Goal: Task Accomplishment & Management: Use online tool/utility

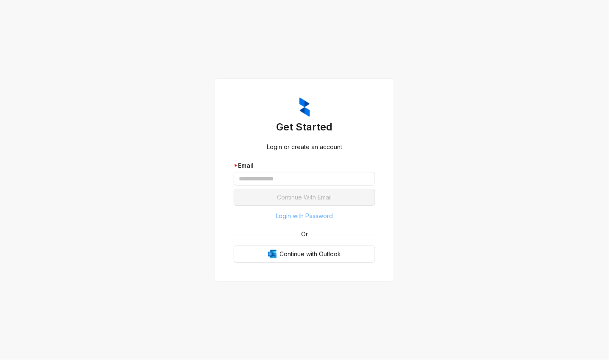
click at [301, 212] on span "Login with Password" at bounding box center [304, 215] width 57 height 9
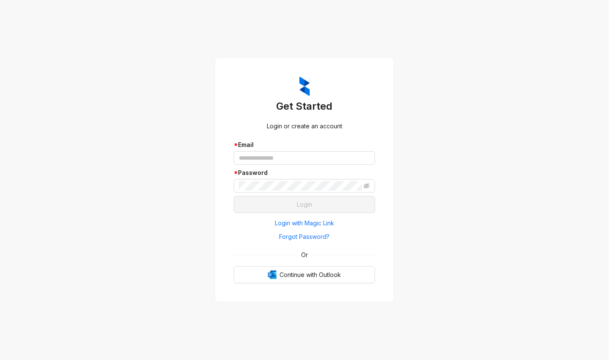
click at [473, 73] on div "Get Started Login or create an account * Email * Password Login Login with Magi…" at bounding box center [304, 180] width 609 height 360
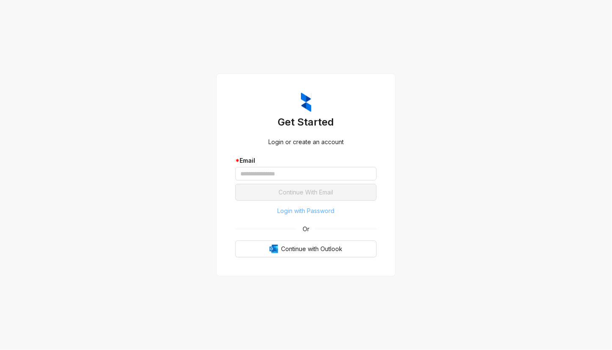
click at [302, 212] on span "Login with Password" at bounding box center [306, 211] width 57 height 9
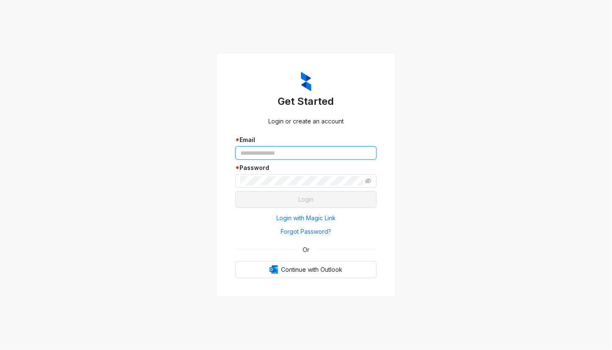
click at [283, 155] on input "text" at bounding box center [305, 153] width 141 height 14
paste input "**********"
type input "**********"
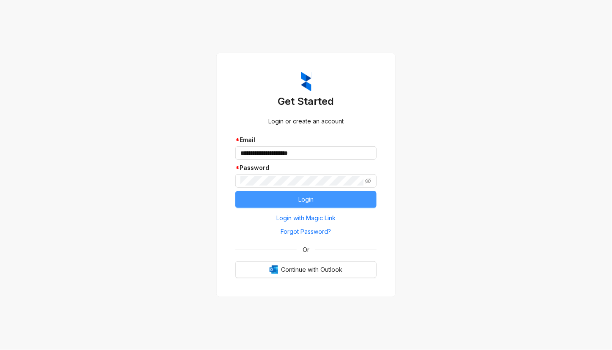
click at [322, 205] on button "Login" at bounding box center [305, 199] width 141 height 17
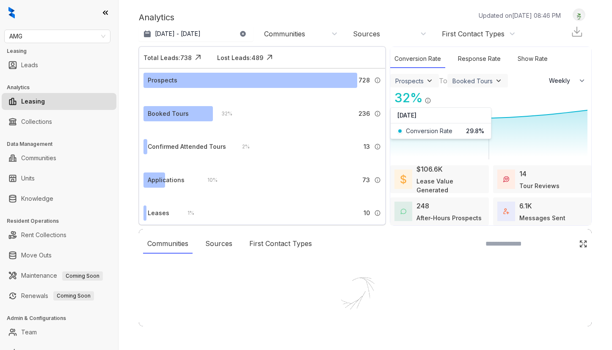
select select "******"
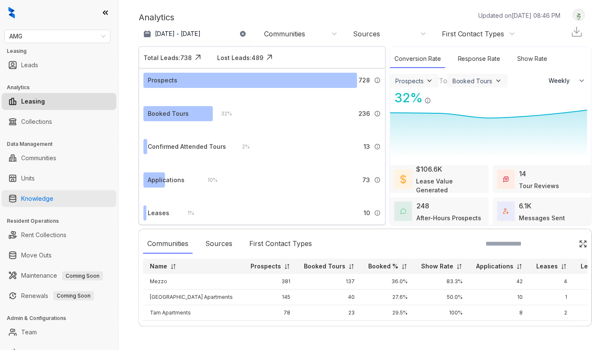
click at [28, 204] on link "Knowledge" at bounding box center [37, 198] width 32 height 17
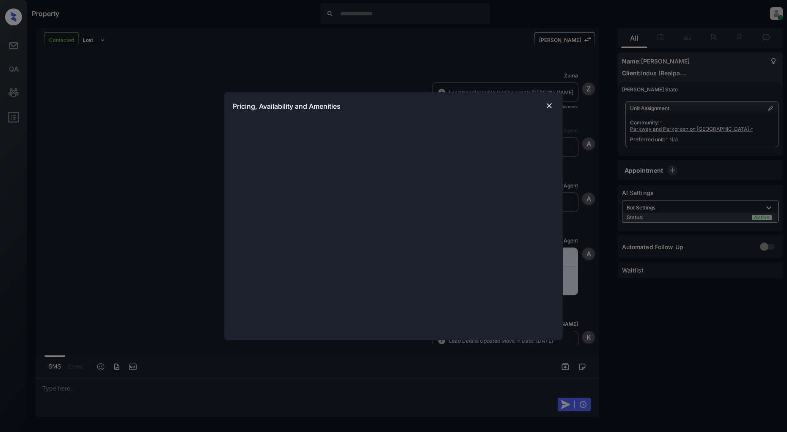
scroll to position [397, 0]
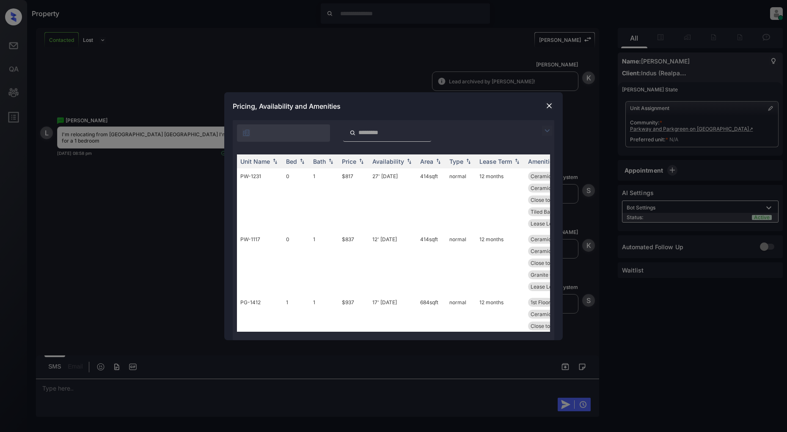
click at [548, 131] on img at bounding box center [547, 131] width 10 height 10
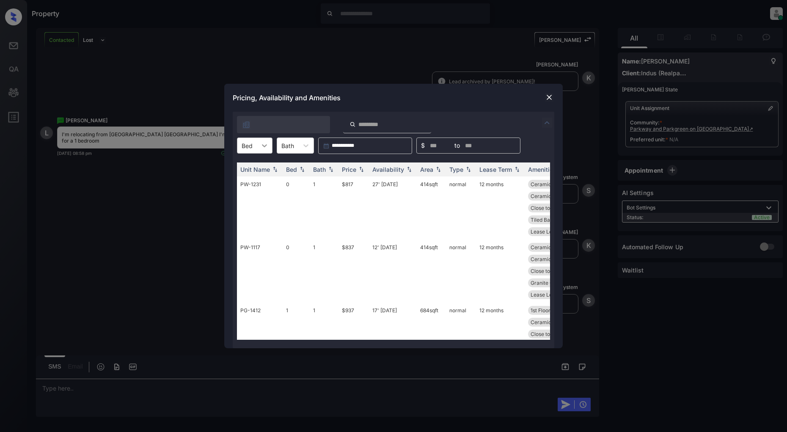
click at [264, 147] on icon at bounding box center [264, 145] width 8 height 8
click at [253, 179] on div "1" at bounding box center [255, 181] width 36 height 15
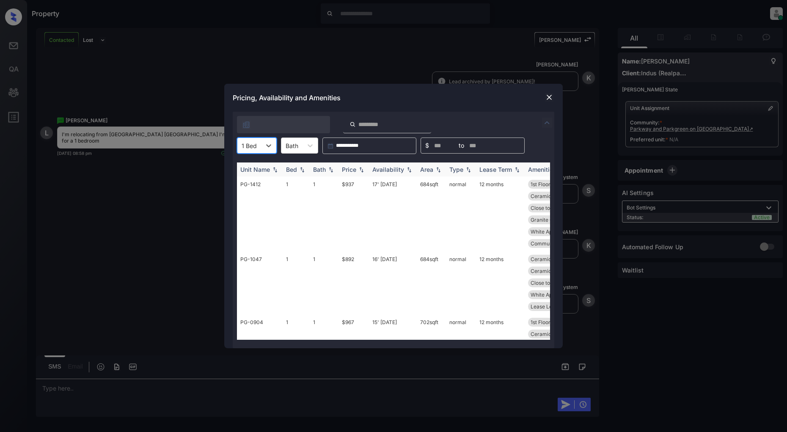
click at [361, 168] on img at bounding box center [361, 170] width 8 height 6
click at [361, 168] on img at bounding box center [361, 169] width 8 height 6
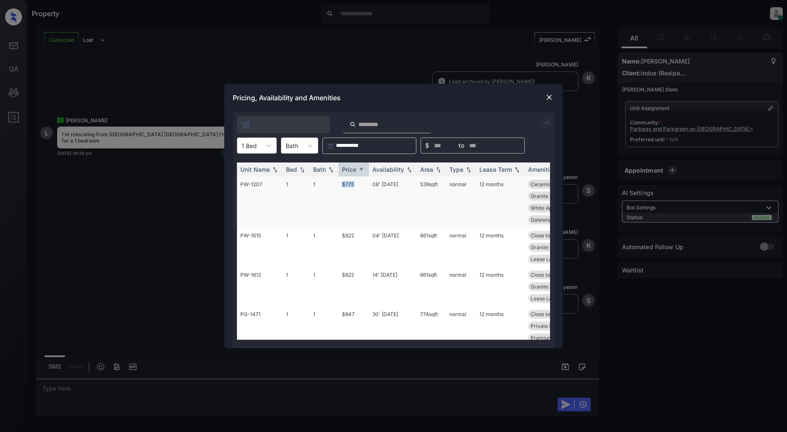
drag, startPoint x: 361, startPoint y: 181, endPoint x: 335, endPoint y: 181, distance: 25.8
click at [335, 181] on tr "PW-1207 1 1 $775 08' Oct 25 539 sqft normal 12 months Ceramic Tile Ba... Close …" at bounding box center [458, 201] width 442 height 51
copy tr "$775"
click at [548, 99] on img at bounding box center [549, 97] width 8 height 8
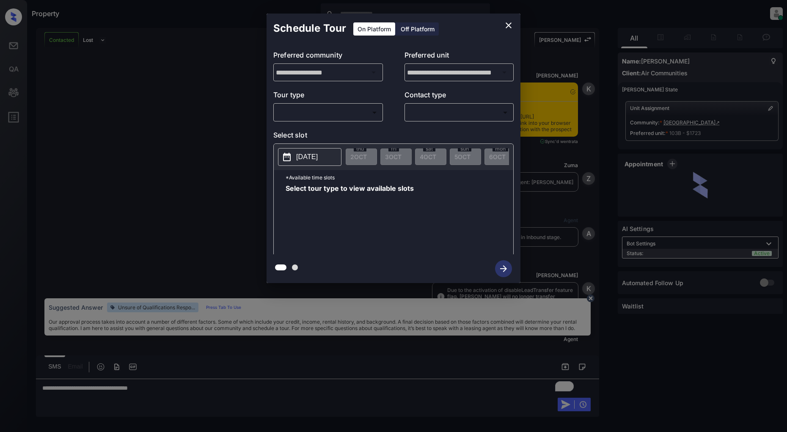
scroll to position [606, 0]
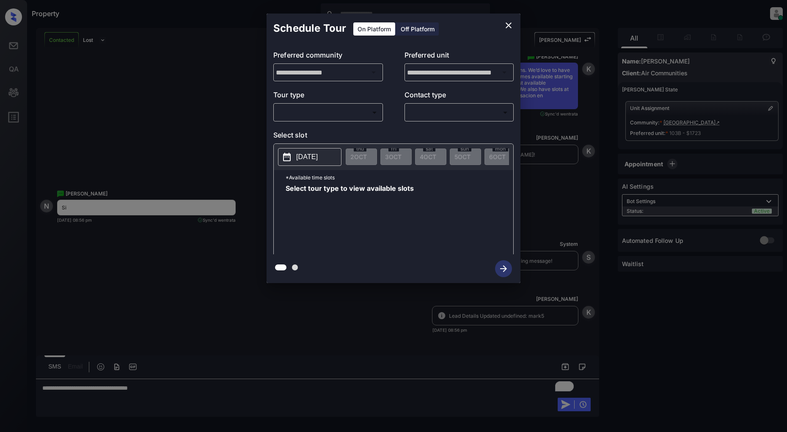
click at [312, 113] on body "Property Patrick Deasis Online Set yourself offline Set yourself on break Profi…" at bounding box center [393, 216] width 787 height 432
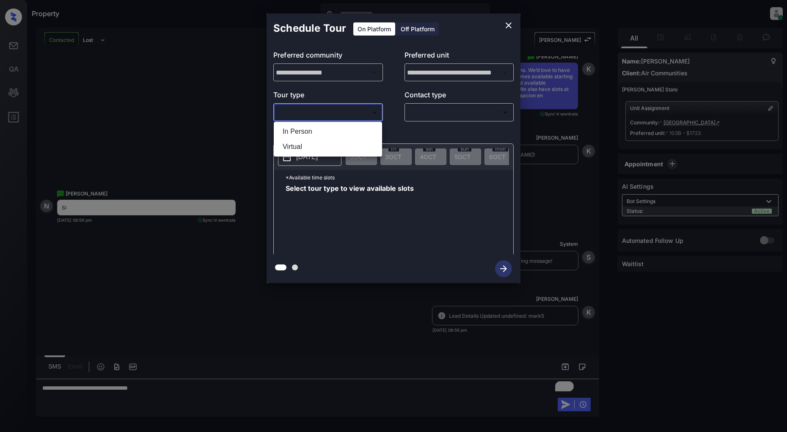
click at [326, 137] on li "In Person" at bounding box center [328, 131] width 104 height 15
type input "********"
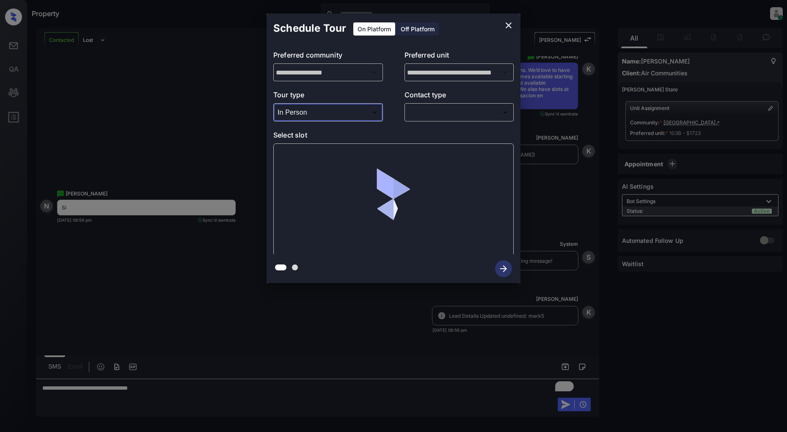
click at [466, 107] on body "Property Patrick Deasis Online Set yourself offline Set yourself on break Profi…" at bounding box center [393, 216] width 787 height 432
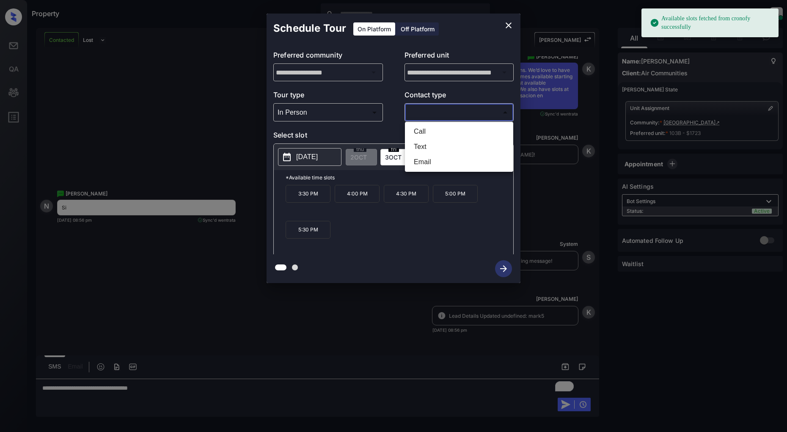
click at [460, 144] on li "Text" at bounding box center [459, 146] width 104 height 15
type input "****"
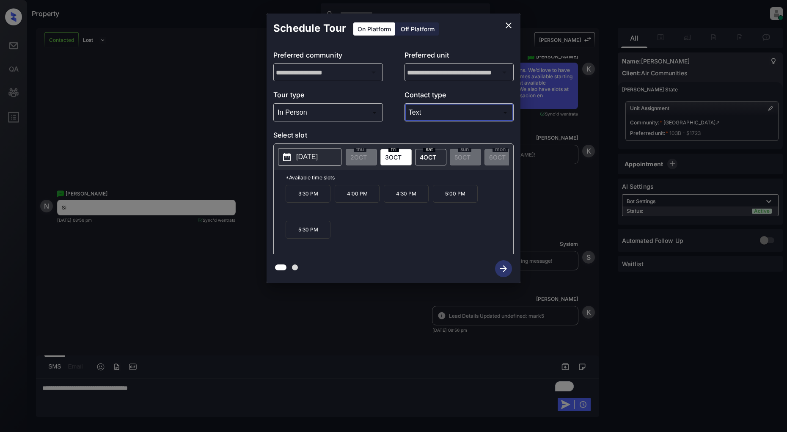
click at [427, 250] on div "3:30 PM 4:00 PM 4:30 PM 5:00 PM 5:30 PM" at bounding box center [400, 219] width 228 height 68
click at [507, 21] on icon "close" at bounding box center [509, 25] width 10 height 10
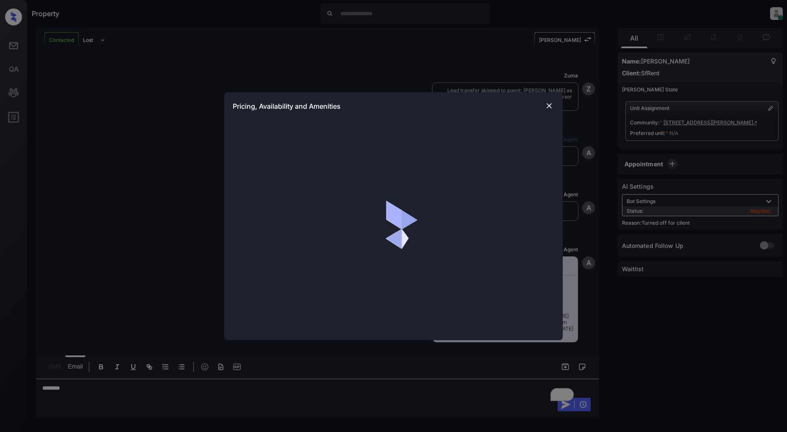
scroll to position [1023, 0]
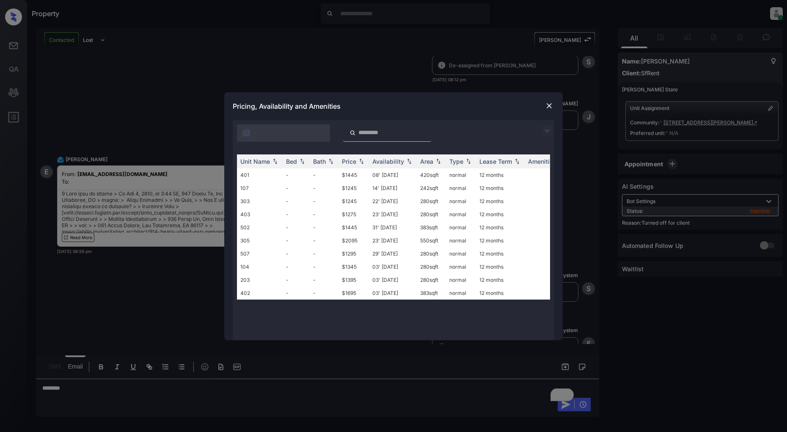
click at [548, 105] on img at bounding box center [549, 106] width 8 height 8
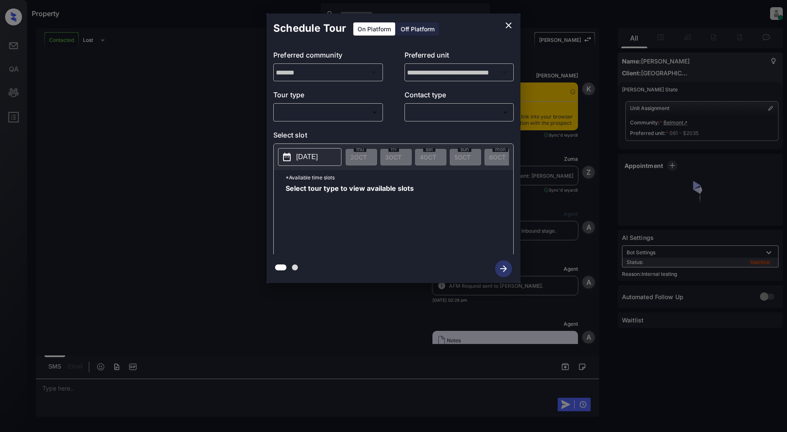
scroll to position [3472, 0]
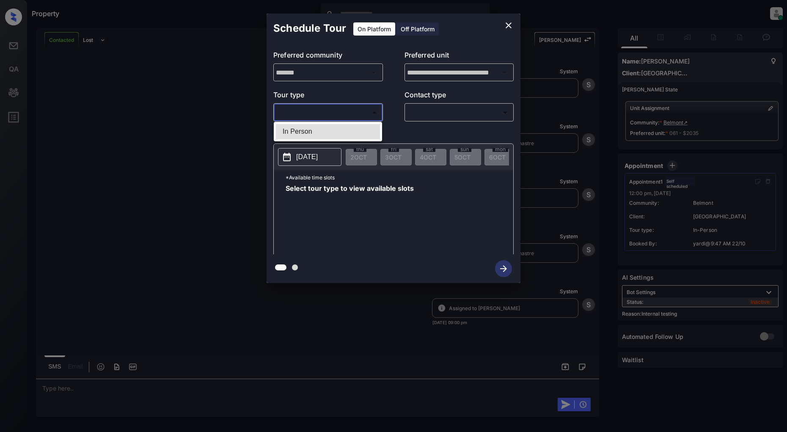
click at [317, 111] on body "Property [PERSON_NAME] Online Set yourself offline Set yourself on break Profil…" at bounding box center [393, 216] width 787 height 432
click at [300, 136] on li "In Person" at bounding box center [328, 131] width 104 height 15
type input "********"
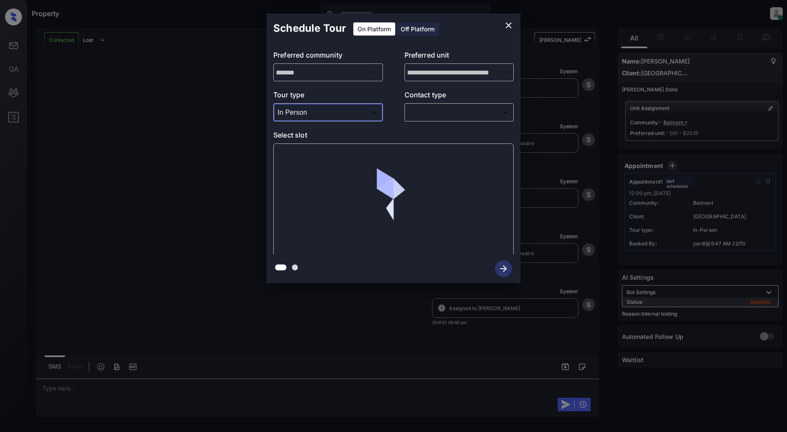
click at [461, 117] on body "Property Patrick Deasis Online Set yourself offline Set yourself on break Profi…" at bounding box center [393, 216] width 787 height 432
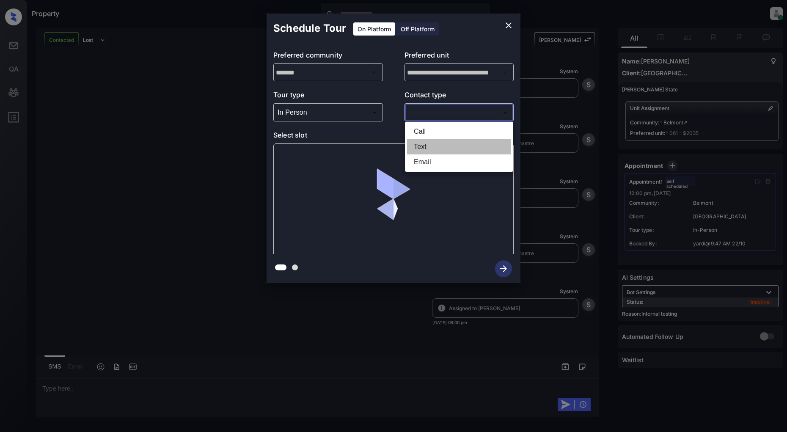
click at [421, 149] on li "Text" at bounding box center [459, 146] width 104 height 15
type input "****"
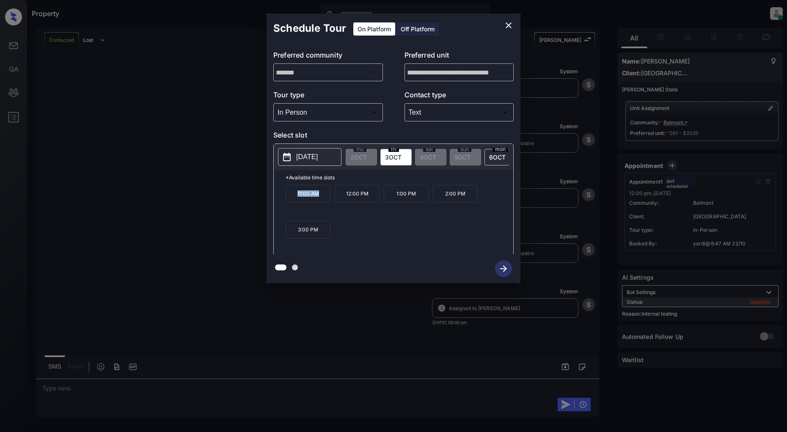
drag, startPoint x: 325, startPoint y: 200, endPoint x: 271, endPoint y: 197, distance: 53.8
click at [271, 197] on div "**********" at bounding box center [394, 148] width 254 height 211
click at [383, 231] on div "11:00 AM 12:00 PM 1:00 PM 2:00 PM 3:00 PM" at bounding box center [400, 219] width 228 height 68
click at [366, 252] on div "11:00 AM 12:00 PM 1:00 PM 2:00 PM 3:00 PM" at bounding box center [400, 219] width 228 height 68
drag, startPoint x: 322, startPoint y: 199, endPoint x: 275, endPoint y: 199, distance: 46.1
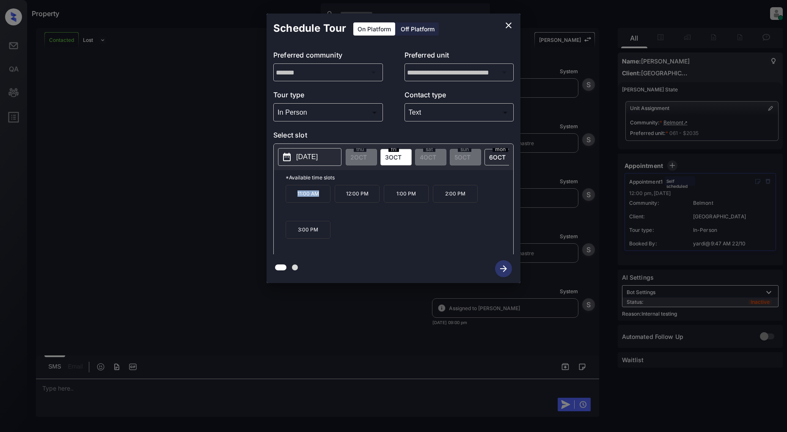
click at [275, 199] on div "*Available time slots 11:00 AM 12:00 PM 1:00 PM 2:00 PM 3:00 PM" at bounding box center [394, 213] width 240 height 87
copy p "11:00 AM"
drag, startPoint x: 419, startPoint y: 196, endPoint x: 391, endPoint y: 199, distance: 28.0
click at [391, 199] on p "1:00 PM" at bounding box center [406, 194] width 45 height 18
copy p "1:00 PM"
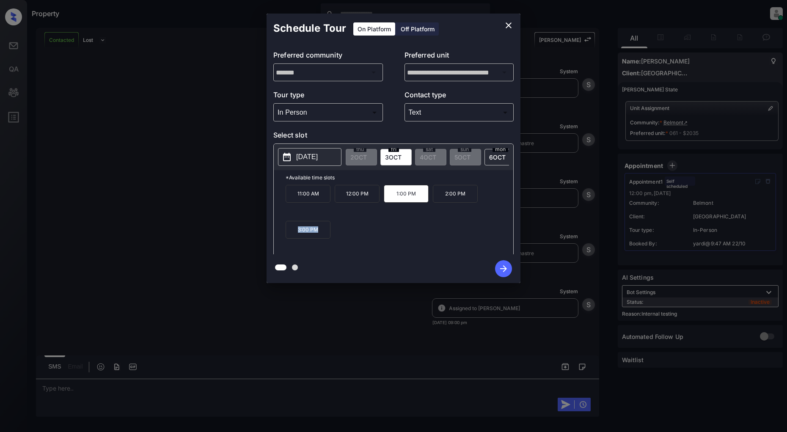
drag, startPoint x: 318, startPoint y: 236, endPoint x: 295, endPoint y: 235, distance: 23.3
click at [295, 235] on p "3:00 PM" at bounding box center [308, 230] width 45 height 18
copy p "3:00 PM"
click at [510, 26] on icon "close" at bounding box center [509, 25] width 10 height 10
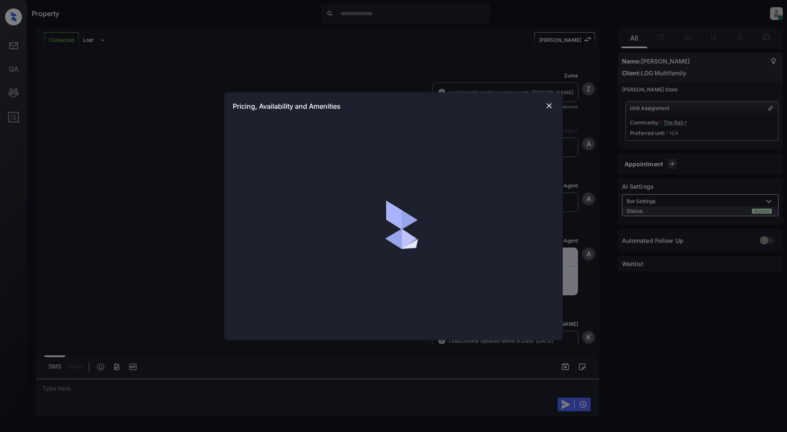
scroll to position [370, 0]
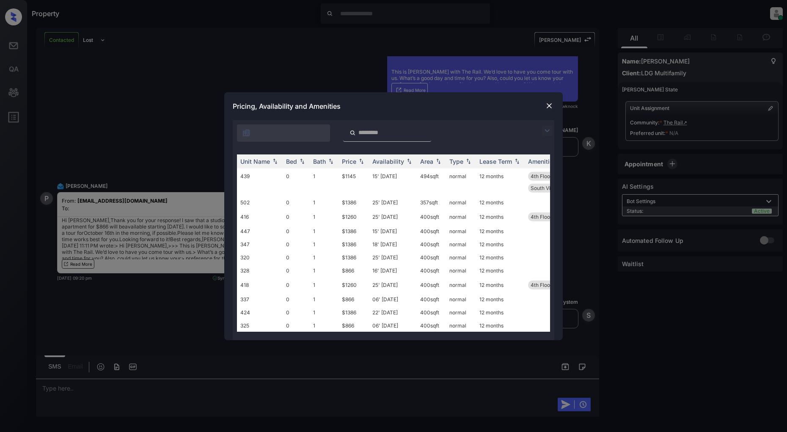
click at [545, 134] on img at bounding box center [547, 131] width 10 height 10
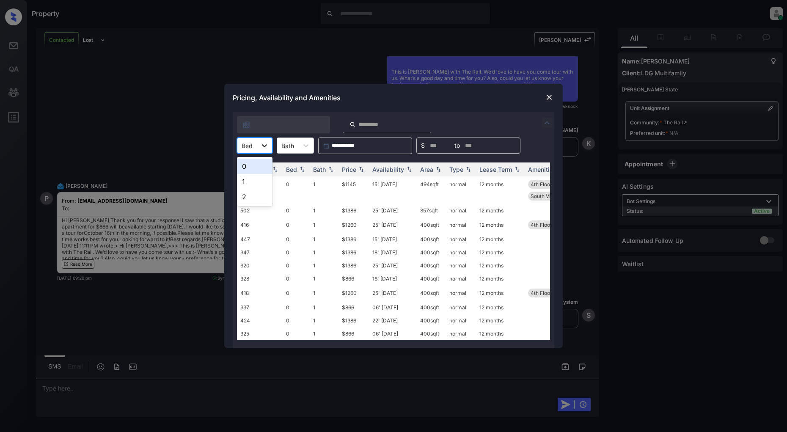
click at [259, 143] on div at bounding box center [264, 145] width 15 height 15
click at [248, 165] on div "0" at bounding box center [255, 166] width 36 height 15
click at [364, 171] on img at bounding box center [361, 170] width 8 height 6
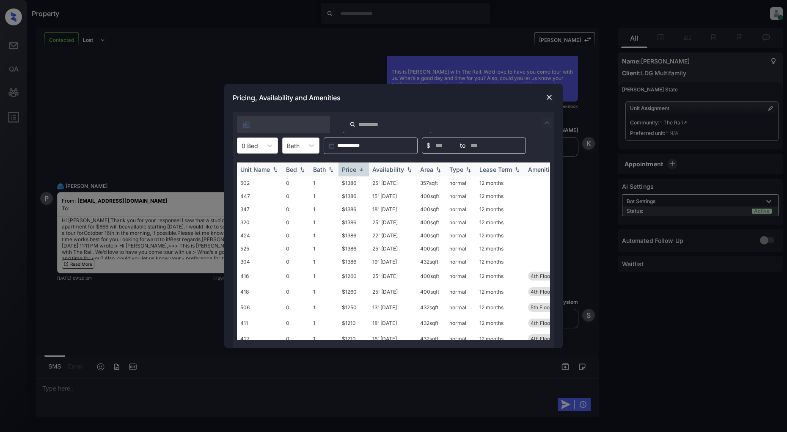
click at [364, 171] on img at bounding box center [361, 169] width 8 height 6
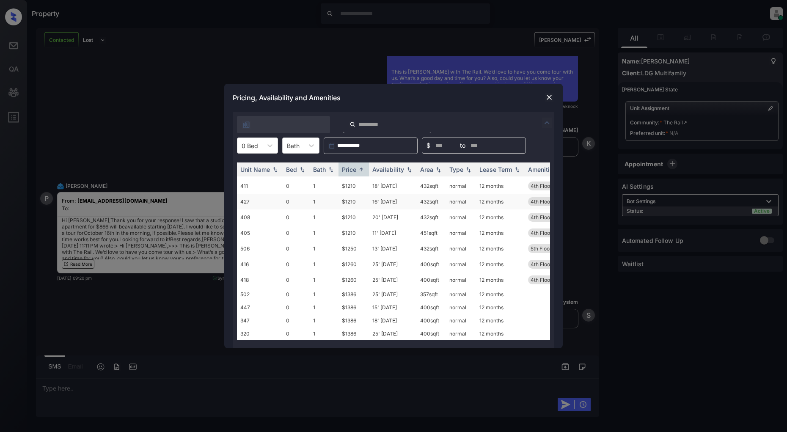
scroll to position [0, 0]
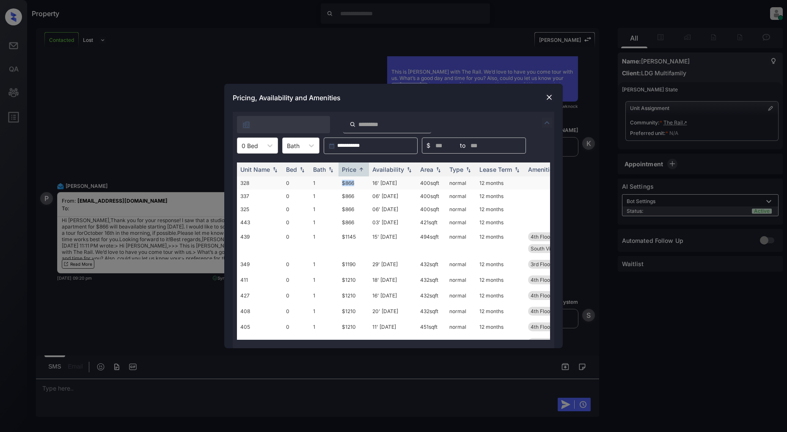
drag, startPoint x: 358, startPoint y: 183, endPoint x: 340, endPoint y: 182, distance: 18.2
click at [340, 182] on td "$866" at bounding box center [354, 182] width 30 height 13
copy td "$866"
drag, startPoint x: 395, startPoint y: 184, endPoint x: 372, endPoint y: 182, distance: 22.5
click at [372, 182] on td "16' Oct 25" at bounding box center [393, 182] width 48 height 13
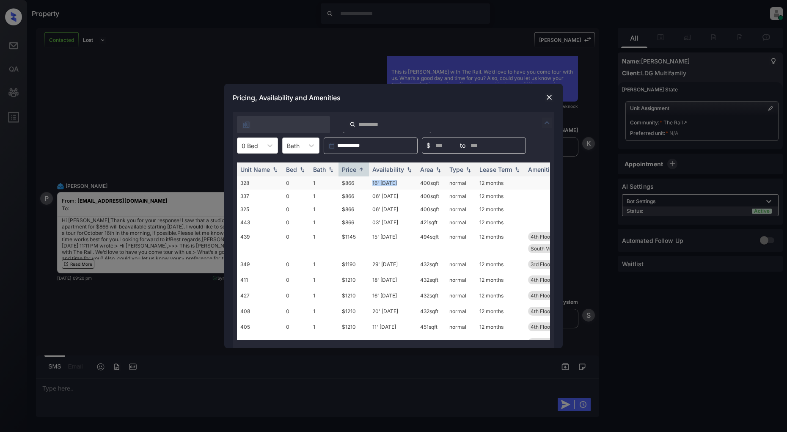
copy td "16' Oct 25"
click at [552, 96] on img at bounding box center [549, 97] width 8 height 8
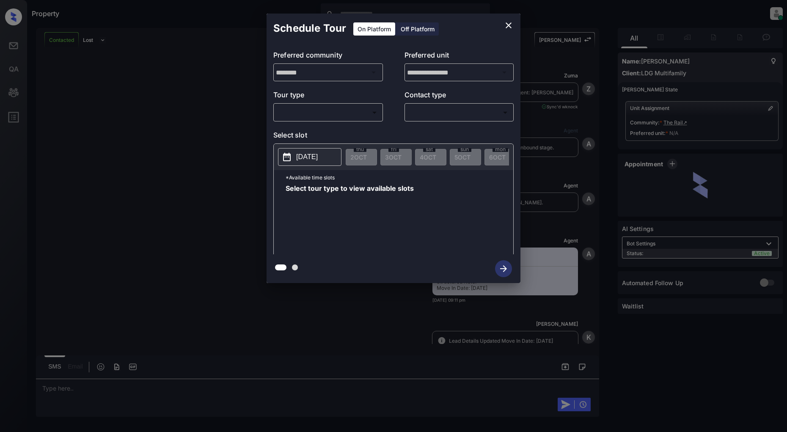
scroll to position [370, 0]
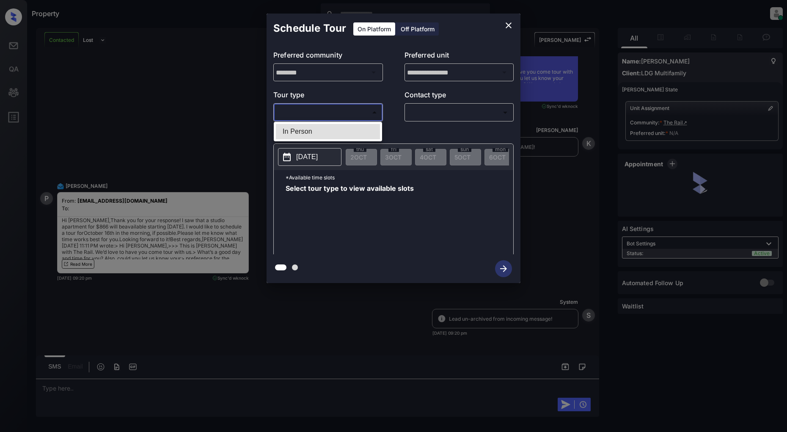
click at [343, 116] on body "Property Patrick Deasis Online Set yourself offline Set yourself on break Profi…" at bounding box center [393, 216] width 787 height 432
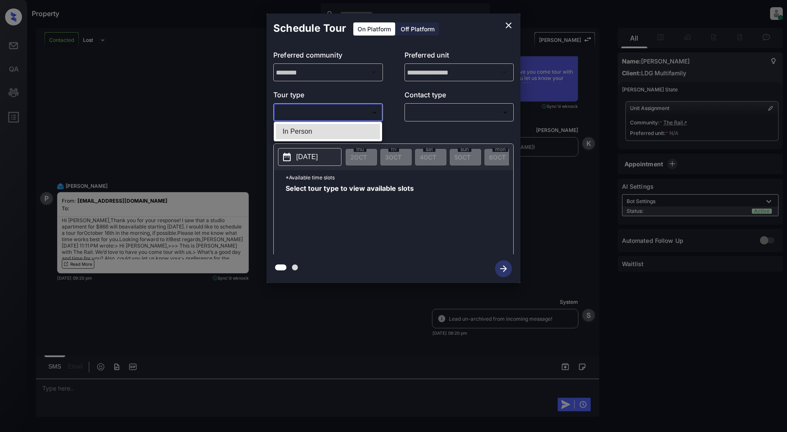
click at [320, 133] on li "In Person" at bounding box center [328, 131] width 104 height 15
type input "********"
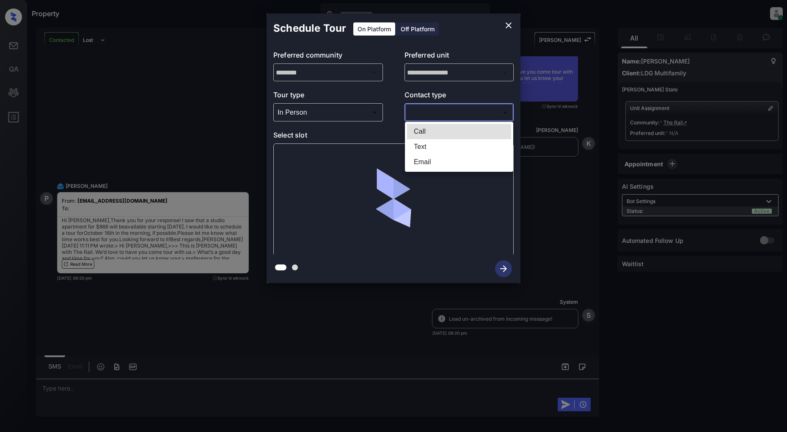
click at [452, 109] on body "Property Patrick Deasis Online Set yourself offline Set yourself on break Profi…" at bounding box center [393, 216] width 787 height 432
click at [432, 142] on li "Text" at bounding box center [459, 146] width 104 height 15
type input "****"
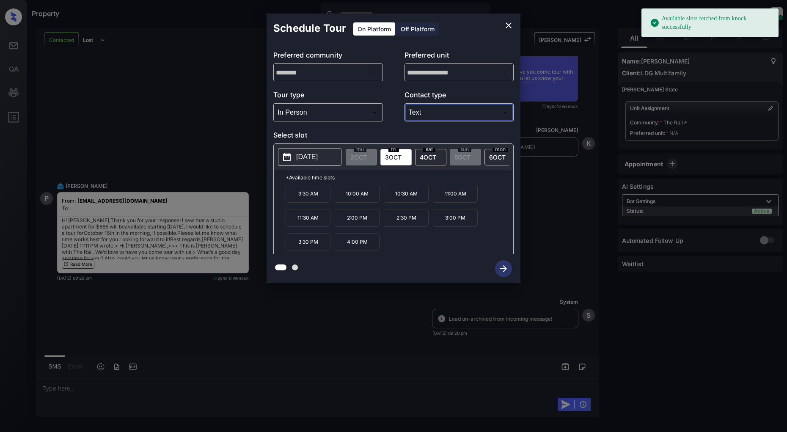
click at [306, 163] on button "[DATE]" at bounding box center [309, 157] width 63 height 18
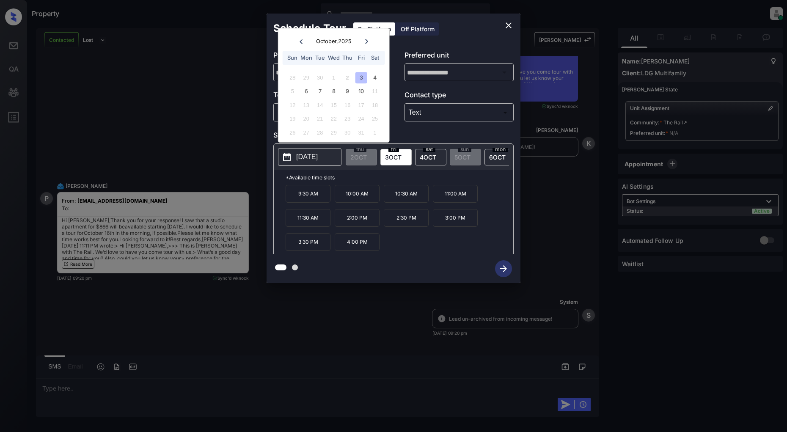
click at [512, 23] on icon "close" at bounding box center [509, 25] width 10 height 10
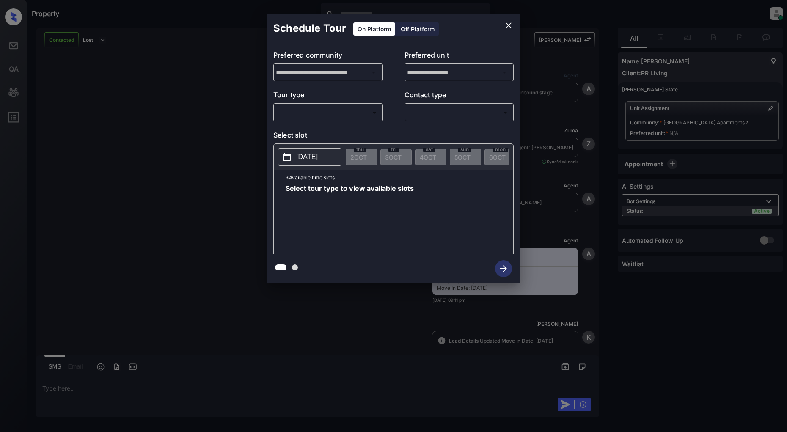
scroll to position [2488, 0]
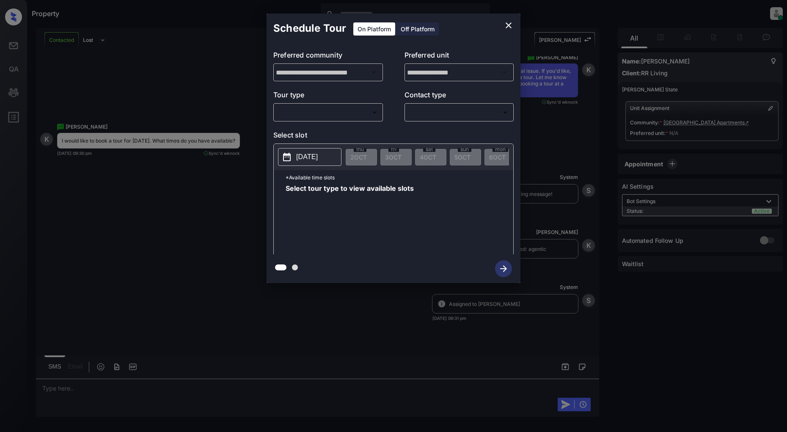
click at [315, 110] on body "Property Patrick Deasis Online Set yourself offline Set yourself on break Profi…" at bounding box center [393, 216] width 787 height 432
click at [296, 130] on li "In Person" at bounding box center [328, 131] width 104 height 15
type input "********"
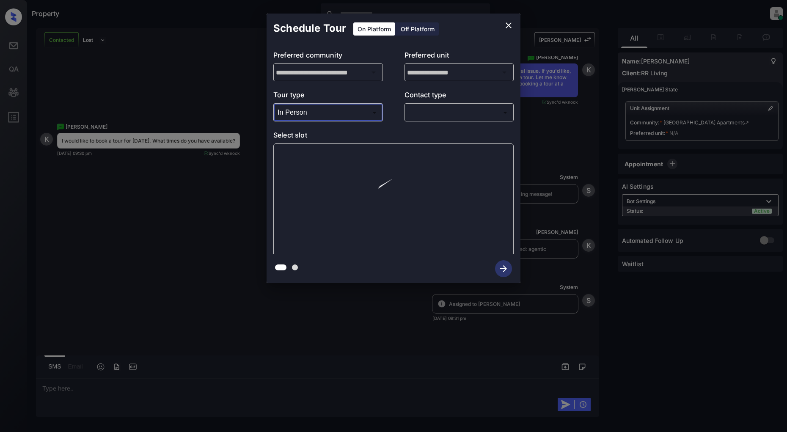
click at [453, 103] on div "Contact type ​ ​" at bounding box center [460, 106] width 110 height 32
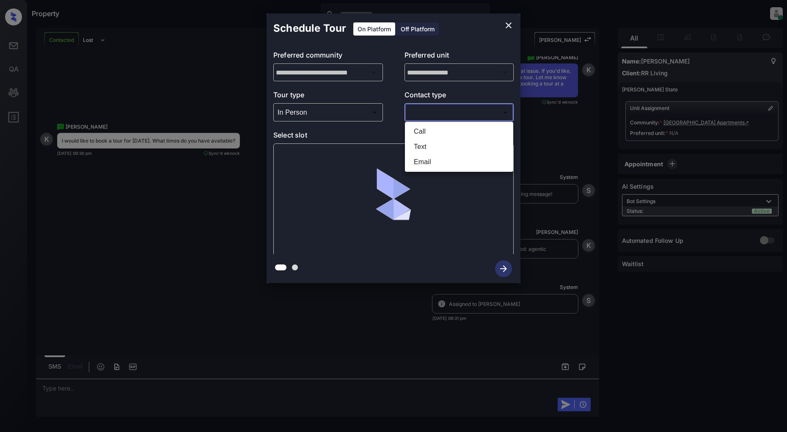
click at [449, 108] on body "Property Patrick Deasis Online Set yourself offline Set yourself on break Profi…" at bounding box center [393, 216] width 787 height 432
click at [434, 143] on li "Text" at bounding box center [459, 146] width 104 height 15
type input "****"
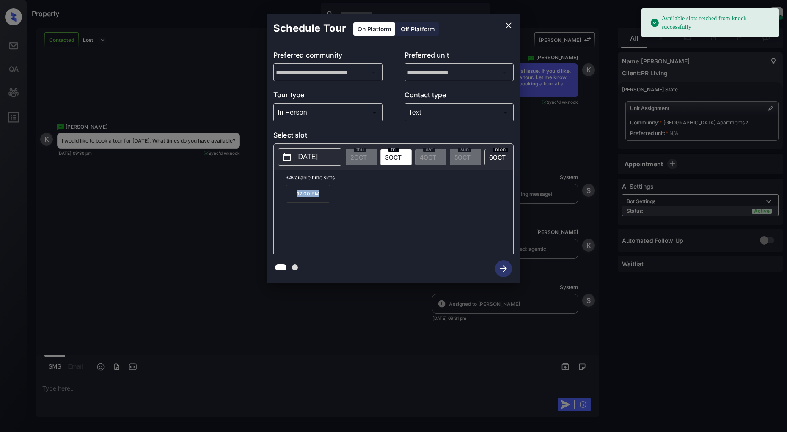
drag, startPoint x: 329, startPoint y: 197, endPoint x: 295, endPoint y: 198, distance: 33.9
click at [295, 198] on p "12:00 PM" at bounding box center [308, 194] width 45 height 18
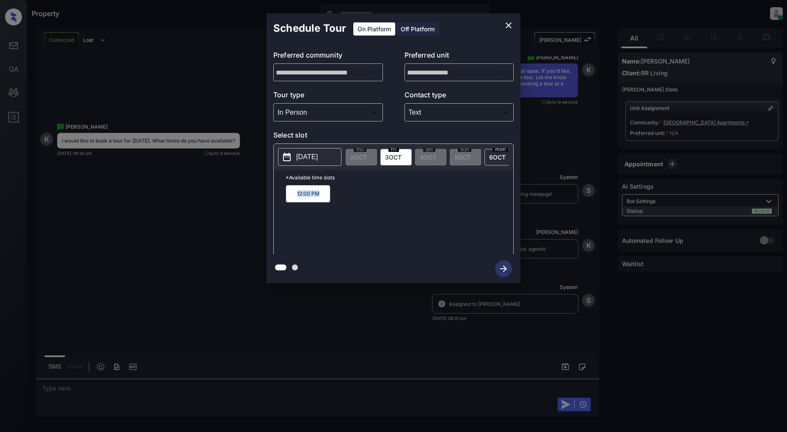
copy p "12:00 PM"
click at [511, 26] on icon "close" at bounding box center [509, 25] width 10 height 10
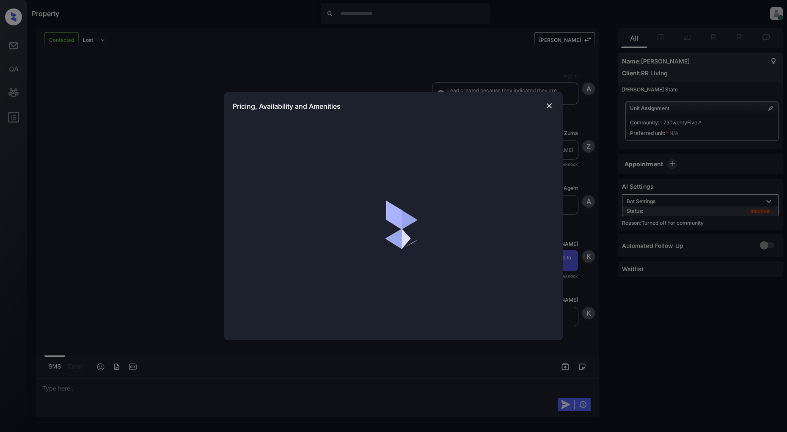
scroll to position [818, 0]
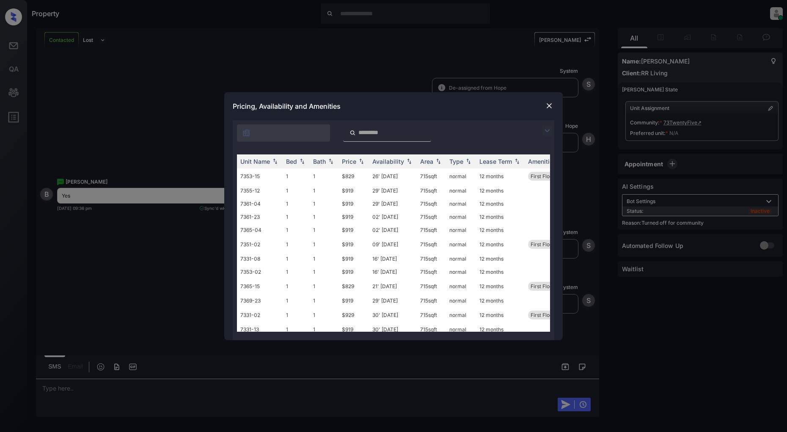
click at [544, 133] on img at bounding box center [547, 131] width 10 height 10
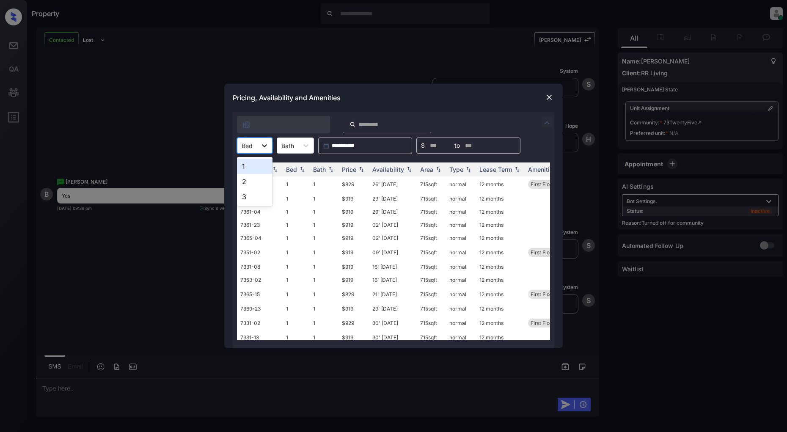
click at [268, 146] on icon at bounding box center [264, 145] width 8 height 8
click at [254, 161] on div "1" at bounding box center [255, 166] width 36 height 15
click at [354, 168] on div "Price" at bounding box center [349, 169] width 14 height 7
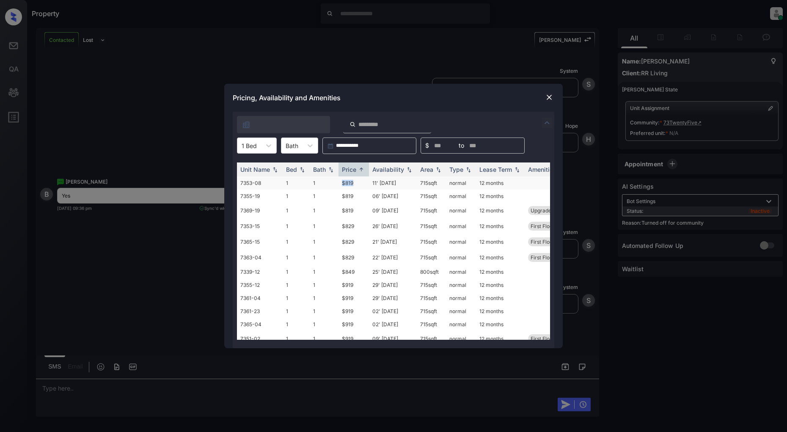
drag, startPoint x: 360, startPoint y: 186, endPoint x: 334, endPoint y: 185, distance: 25.4
click at [334, 185] on tr "7353-08 1 1 $819 11' [DATE] 715 sqft normal 12 months" at bounding box center [458, 182] width 442 height 13
copy tr "$819"
click at [551, 95] on img at bounding box center [549, 97] width 8 height 8
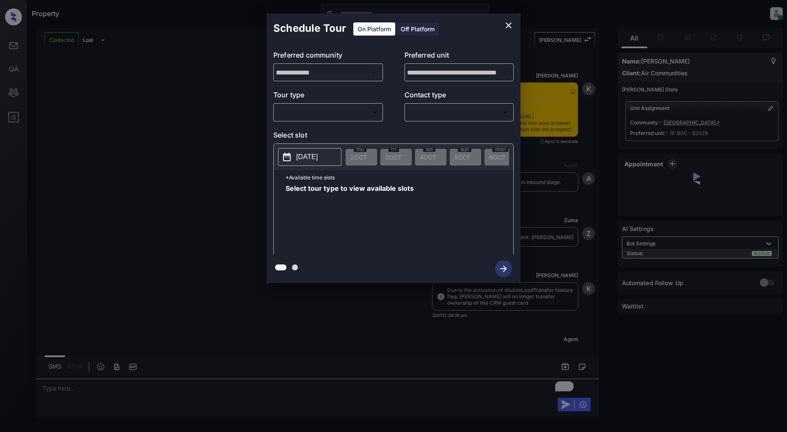
scroll to position [1175, 0]
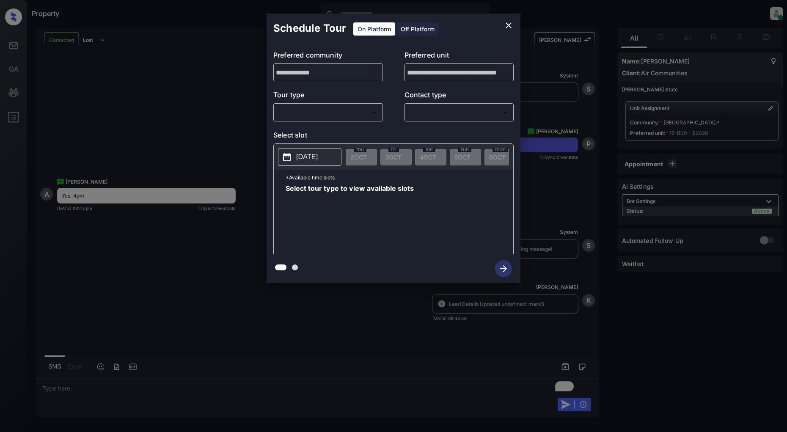
click at [339, 113] on body "Property Patrick Deasis Online Set yourself offline Set yourself on break Profi…" at bounding box center [393, 216] width 787 height 432
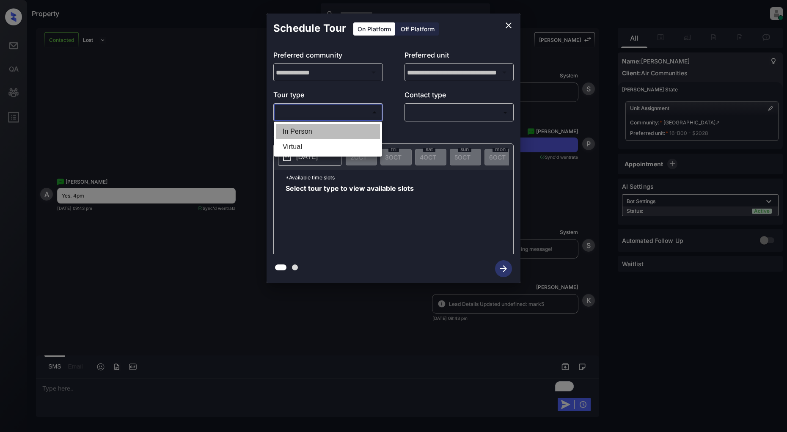
click at [306, 129] on li "In Person" at bounding box center [328, 131] width 104 height 15
type input "********"
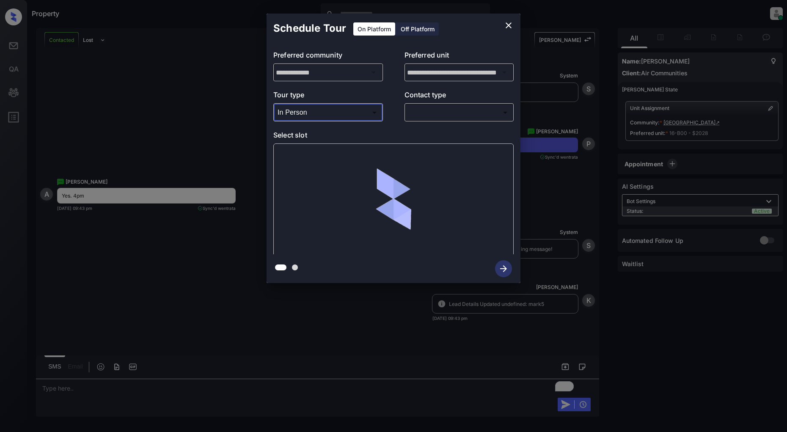
click at [455, 104] on div "​ ​" at bounding box center [460, 112] width 110 height 18
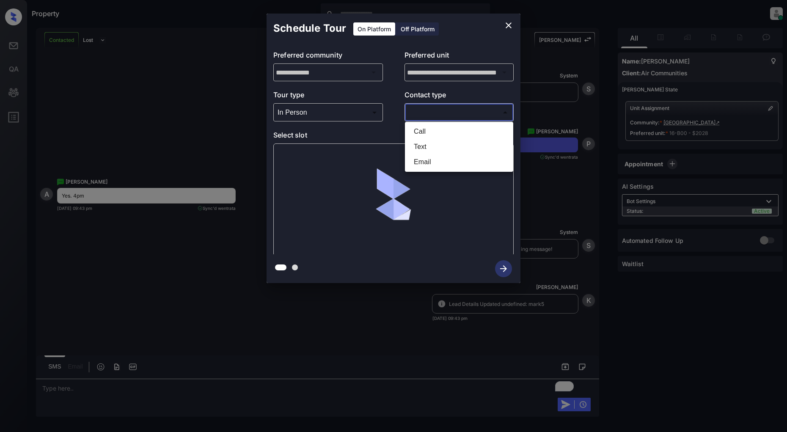
click at [447, 110] on body "Property Patrick Deasis Online Set yourself offline Set yourself on break Profi…" at bounding box center [393, 216] width 787 height 432
click at [428, 145] on li "Text" at bounding box center [459, 146] width 104 height 15
type input "****"
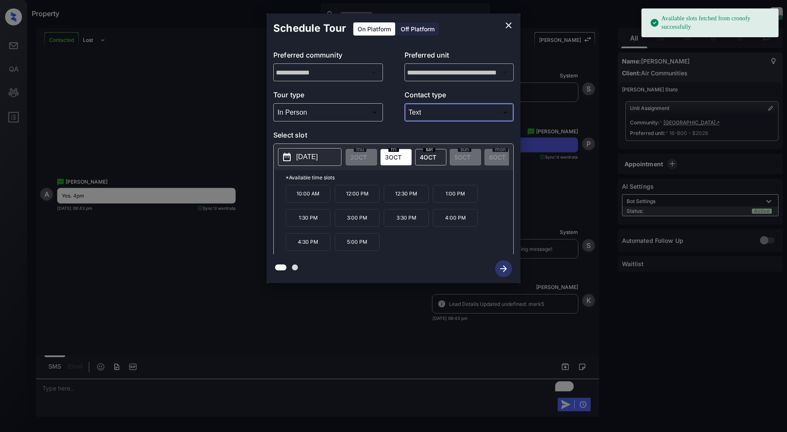
click at [464, 223] on p "4:00 PM" at bounding box center [455, 218] width 45 height 18
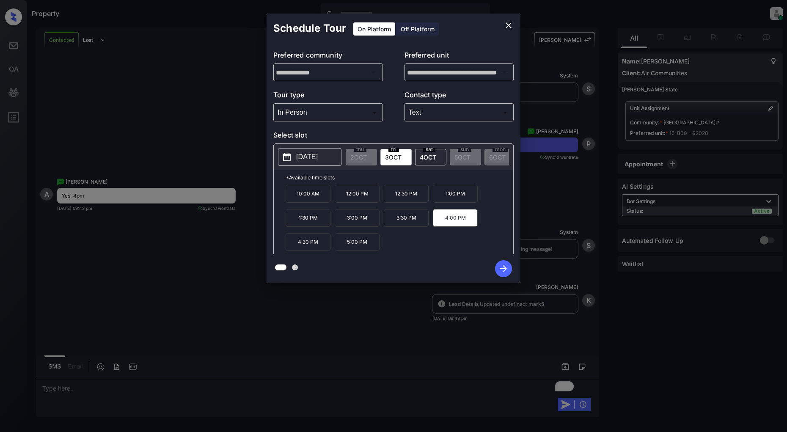
click at [492, 265] on button "button" at bounding box center [503, 269] width 27 height 22
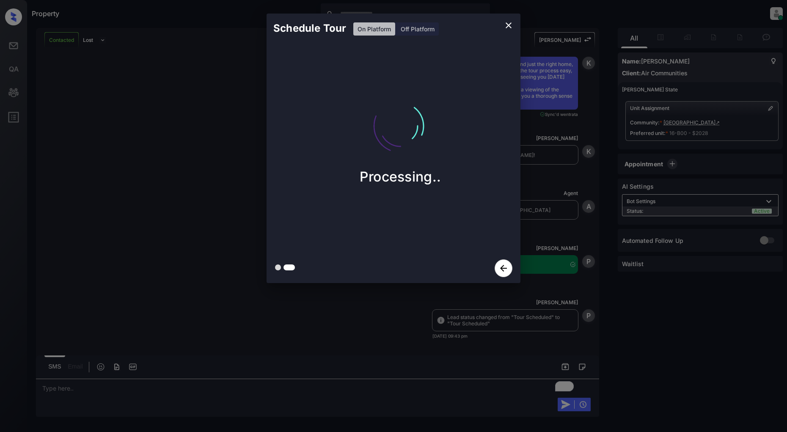
scroll to position [1678, 0]
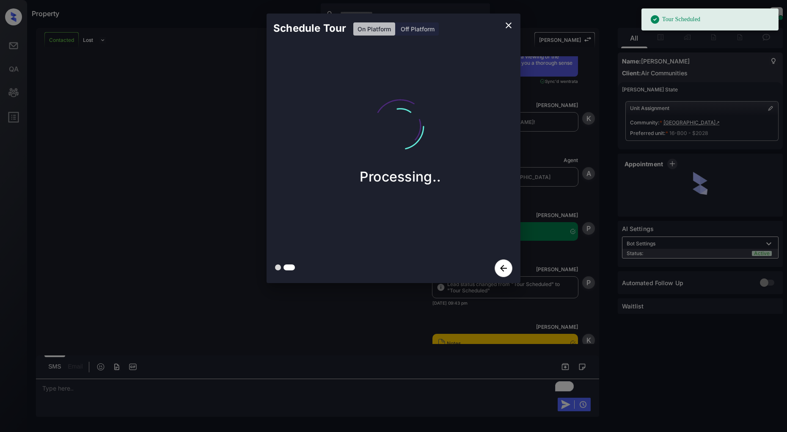
click at [507, 24] on icon "close" at bounding box center [509, 25] width 6 height 6
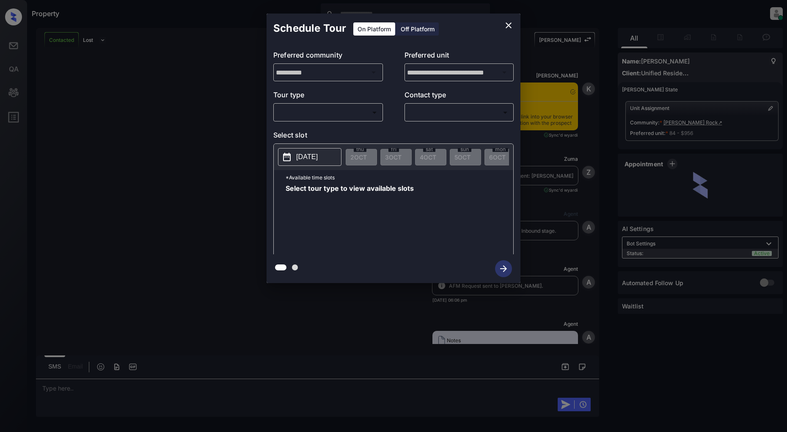
scroll to position [1783, 0]
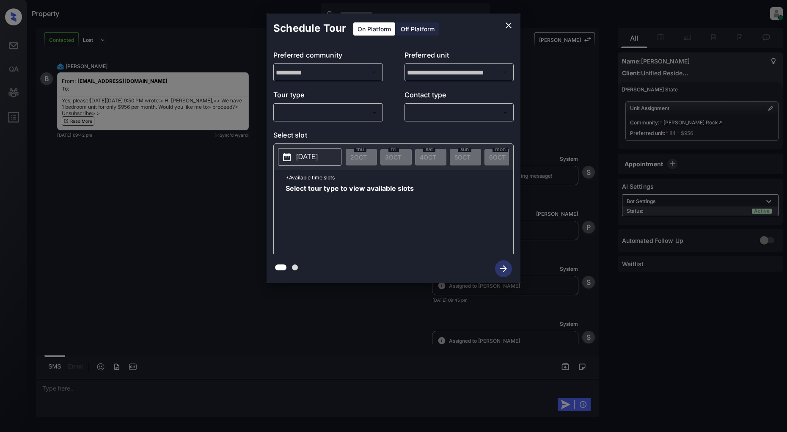
click at [325, 117] on body "Property [PERSON_NAME] Online Set yourself offline Set yourself on break Profil…" at bounding box center [393, 216] width 787 height 432
click at [325, 125] on li "In Person" at bounding box center [328, 131] width 104 height 15
type input "********"
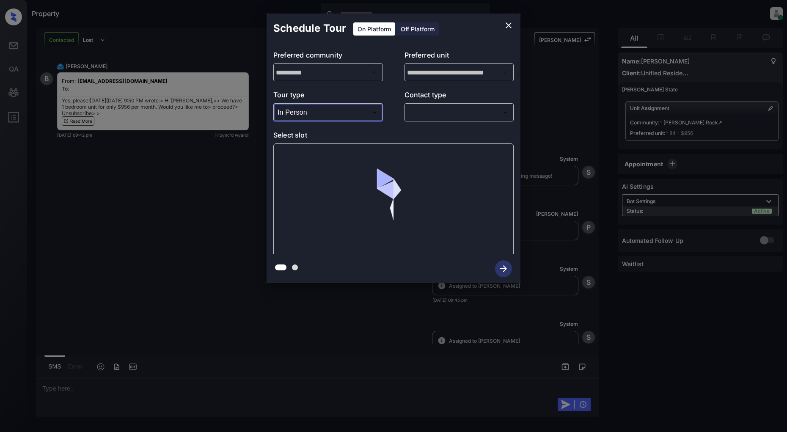
click at [441, 109] on body "Property [PERSON_NAME] Online Set yourself offline Set yourself on break Profil…" at bounding box center [393, 216] width 787 height 432
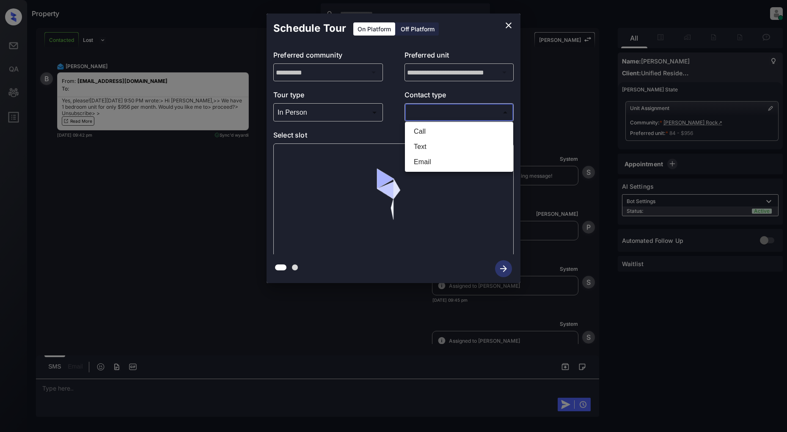
click at [436, 147] on li "Text" at bounding box center [459, 146] width 104 height 15
type input "****"
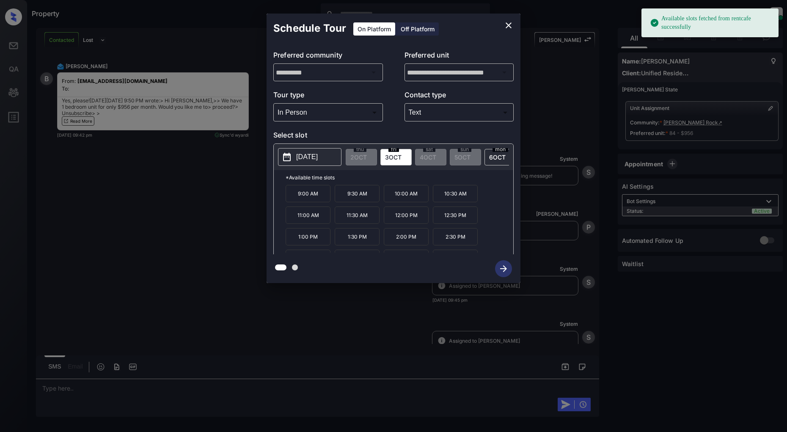
click at [298, 163] on button "[DATE]" at bounding box center [309, 157] width 63 height 18
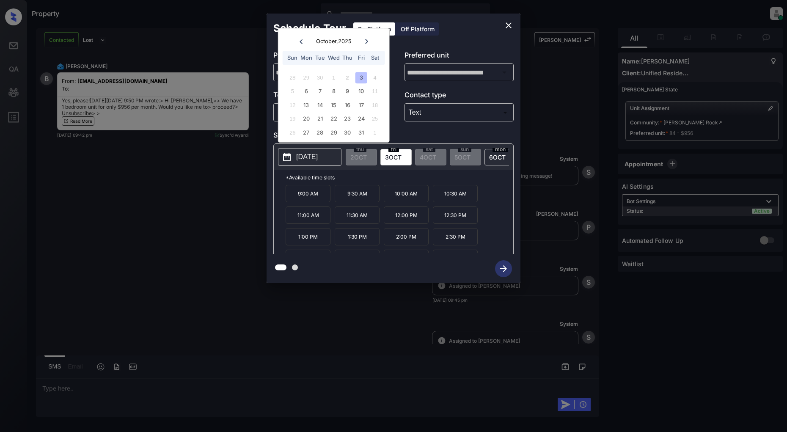
click at [396, 197] on p "10:00 AM" at bounding box center [406, 193] width 45 height 17
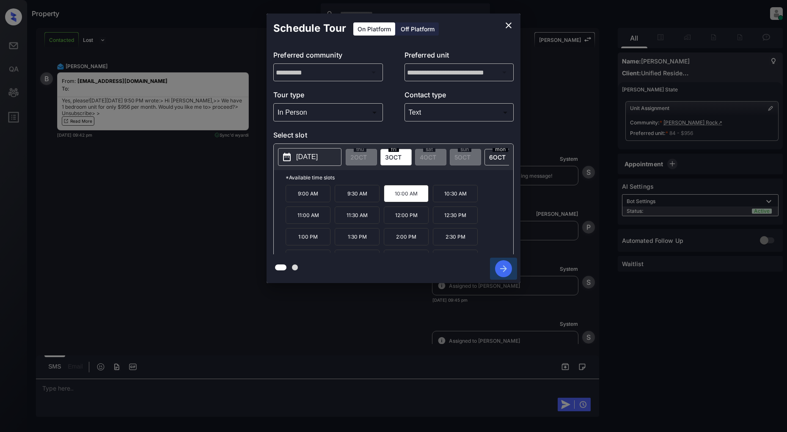
click at [505, 270] on icon "button" at bounding box center [503, 268] width 17 height 17
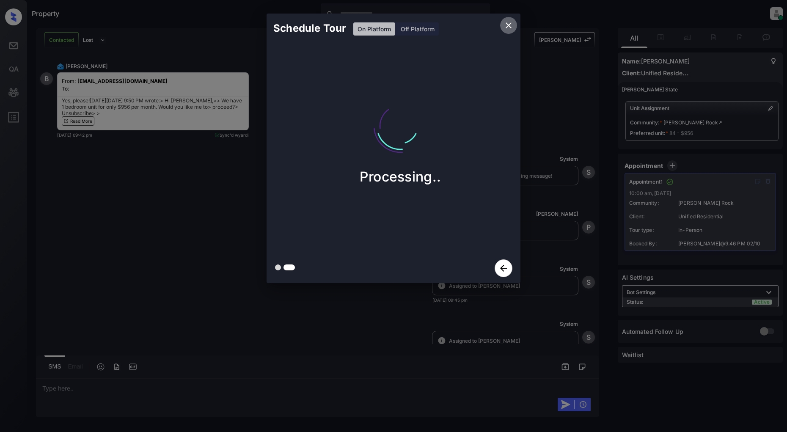
click at [508, 27] on icon "close" at bounding box center [509, 25] width 10 height 10
